Goal: Transaction & Acquisition: Purchase product/service

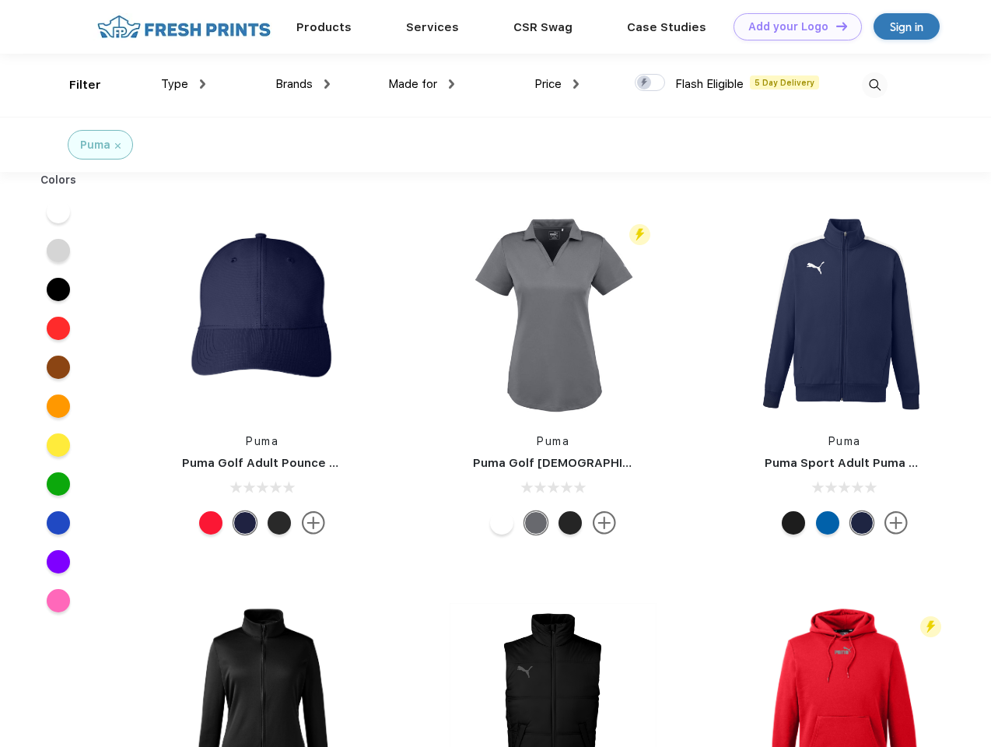
click at [792, 26] on link "Add your Logo Design Tool" at bounding box center [798, 26] width 128 height 27
click at [0, 0] on div "Design Tool" at bounding box center [0, 0] width 0 height 0
click at [835, 26] on link "Add your Logo Design Tool" at bounding box center [798, 26] width 128 height 27
click at [75, 85] on div "Filter" at bounding box center [85, 85] width 32 height 18
click at [184, 84] on span "Type" at bounding box center [174, 84] width 27 height 14
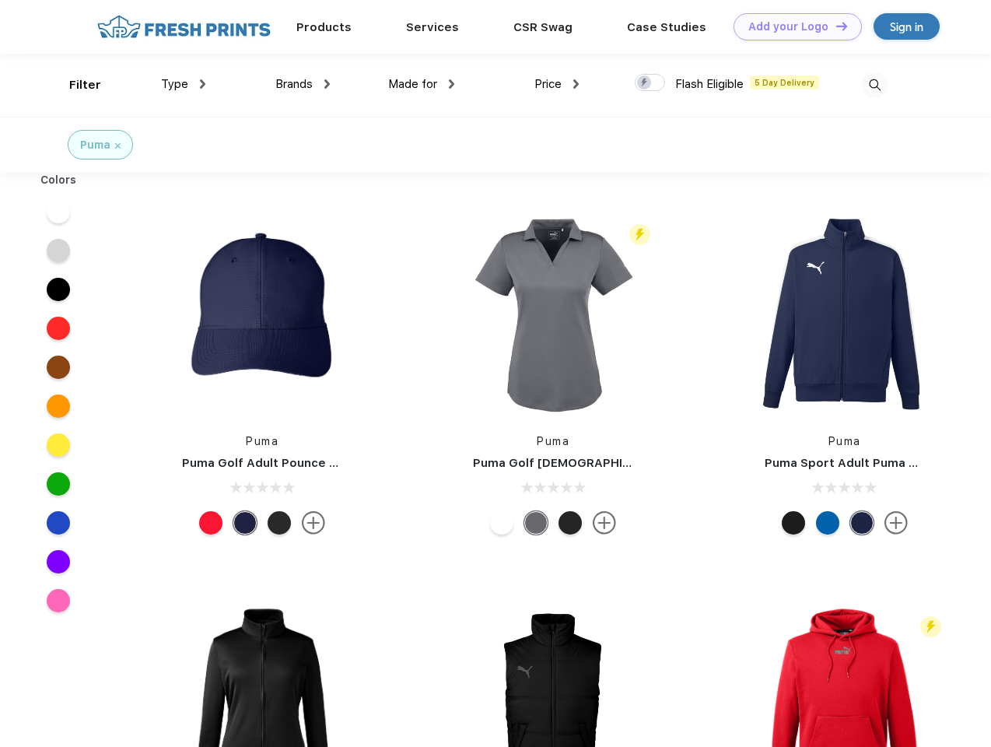
click at [303, 84] on span "Brands" at bounding box center [293, 84] width 37 height 14
click at [422, 84] on span "Made for" at bounding box center [412, 84] width 49 height 14
click at [557, 84] on span "Price" at bounding box center [548, 84] width 27 height 14
click at [650, 83] on div at bounding box center [650, 82] width 30 height 17
click at [645, 83] on input "checkbox" at bounding box center [640, 78] width 10 height 10
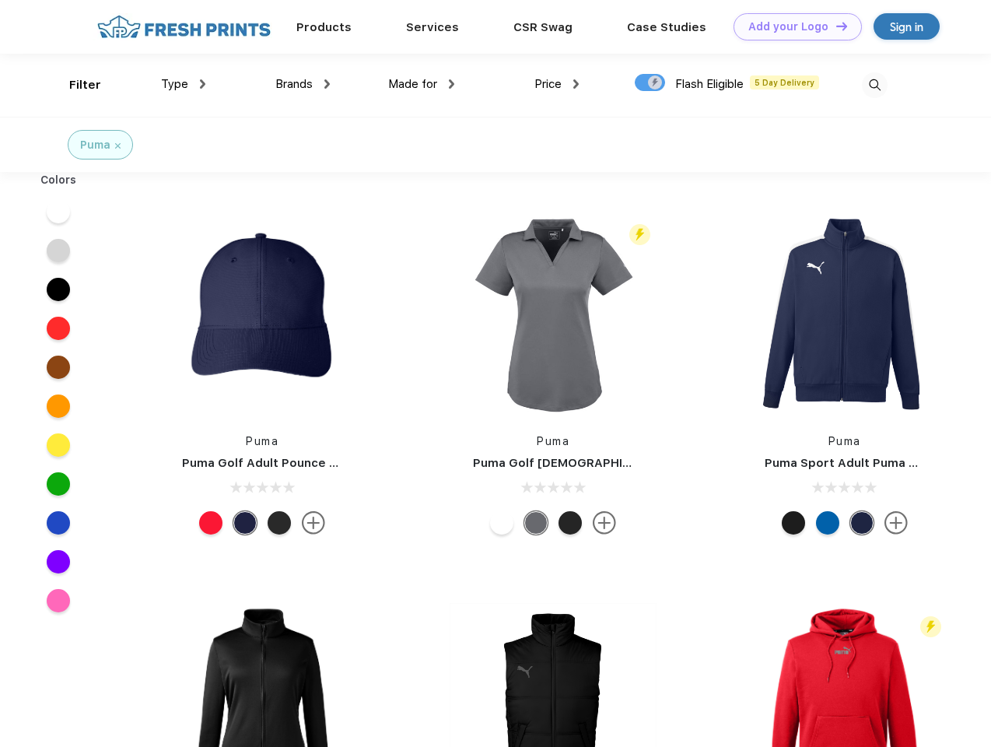
click at [875, 85] on img at bounding box center [875, 85] width 26 height 26
